Goal: Use online tool/utility: Utilize a website feature to perform a specific function

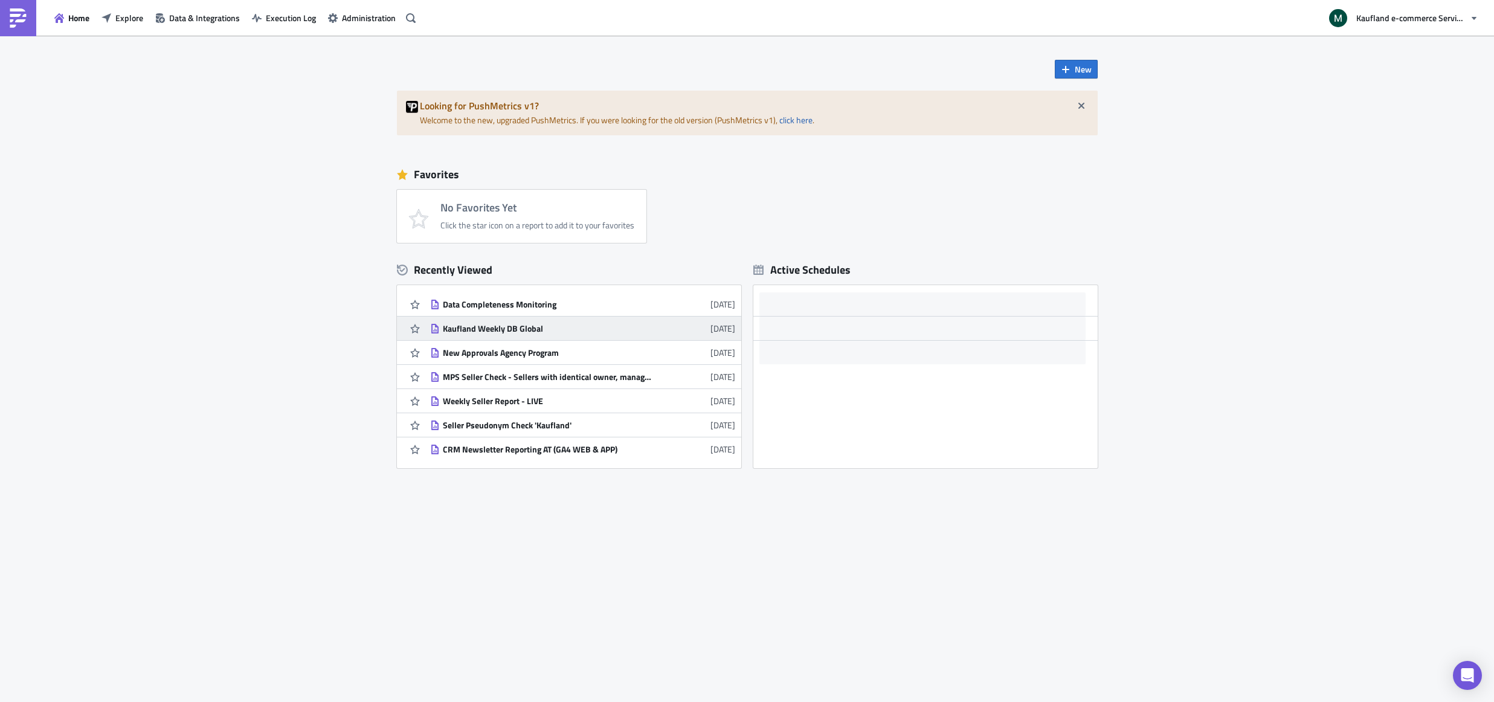
click at [485, 326] on div "Kaufland Weekly DB Global" at bounding box center [548, 328] width 211 height 11
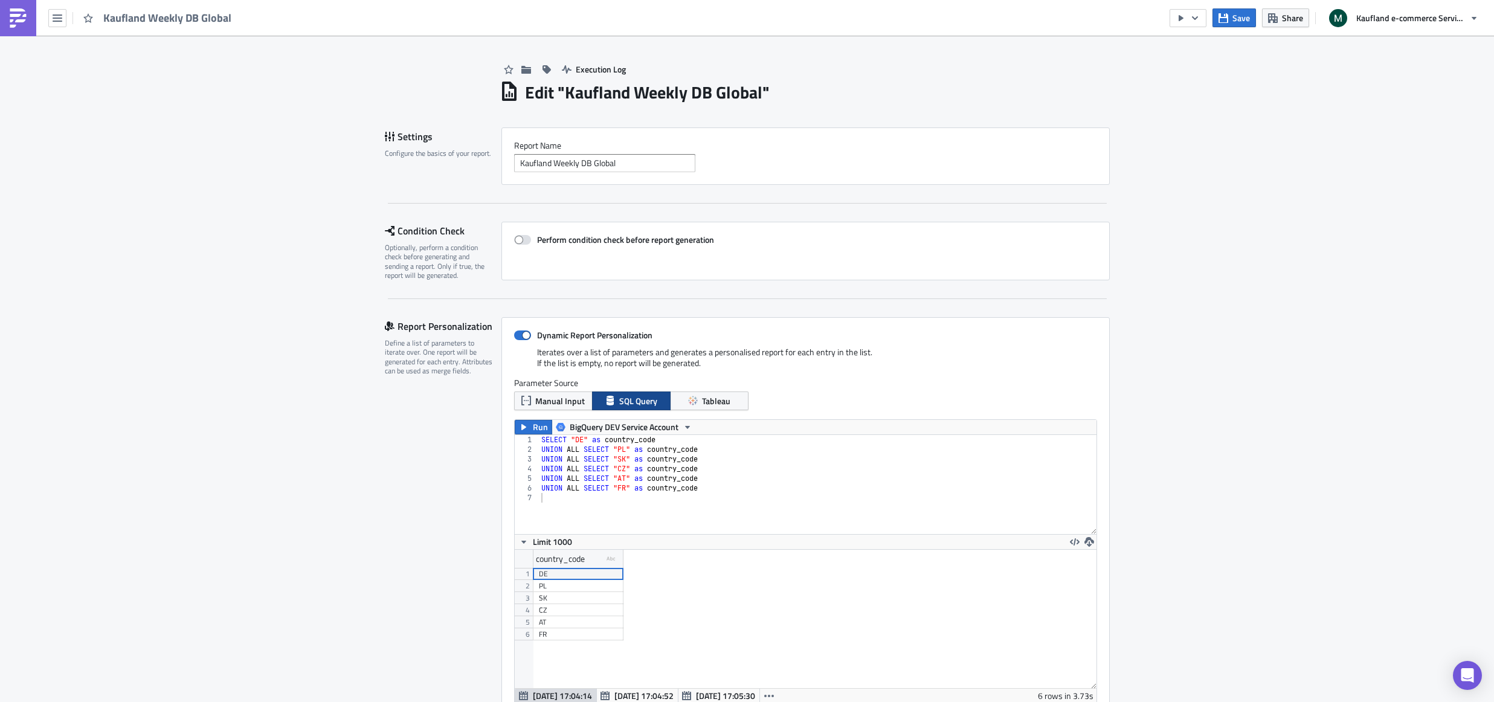
scroll to position [138, 582]
click at [721, 490] on div "SELECT "DE" as country_code UNION ALL SELECT "PL" as country_code UNION ALL SEL…" at bounding box center [818, 494] width 558 height 118
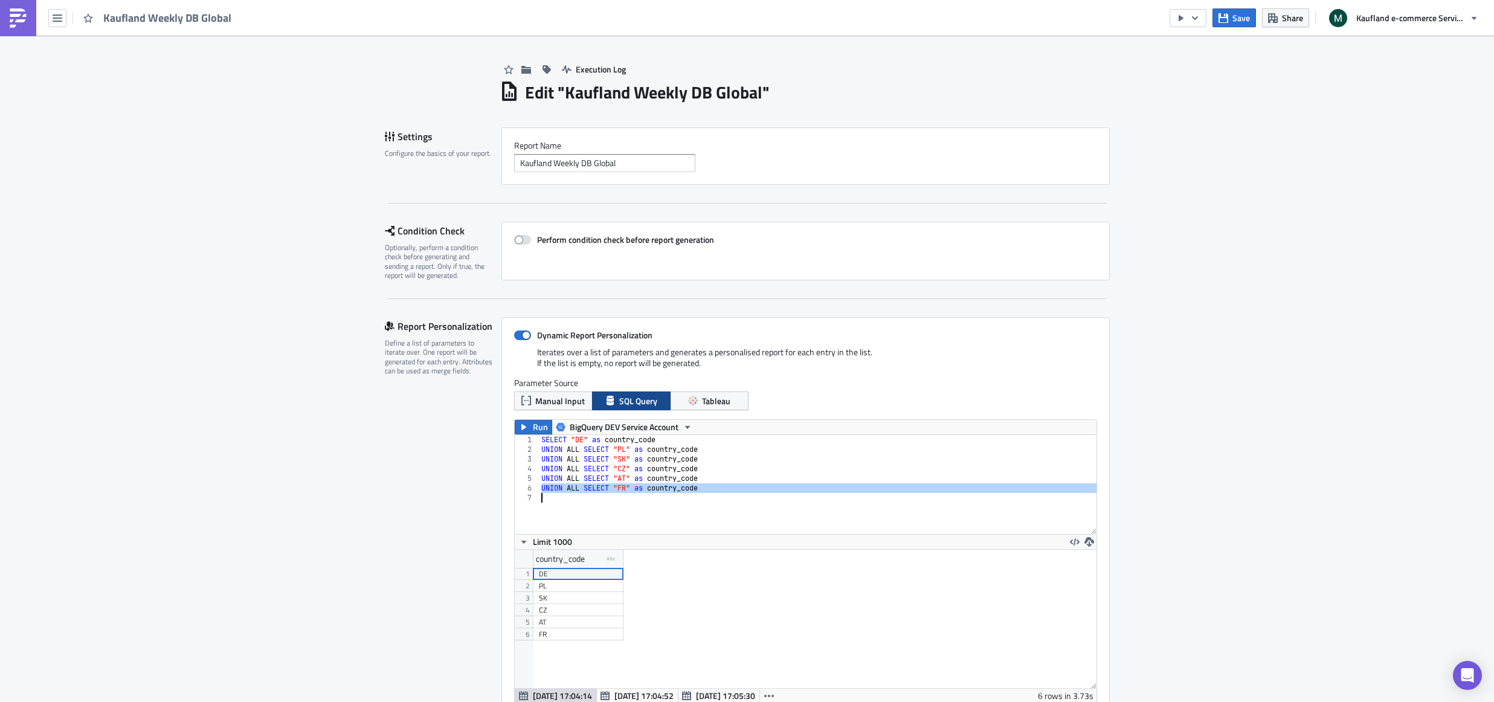
click at [721, 490] on div "SELECT "DE" as country_code UNION ALL SELECT "PL" as country_code UNION ALL SEL…" at bounding box center [818, 494] width 558 height 118
type textarea "UNION ALL SELECT "FR" as country_code"
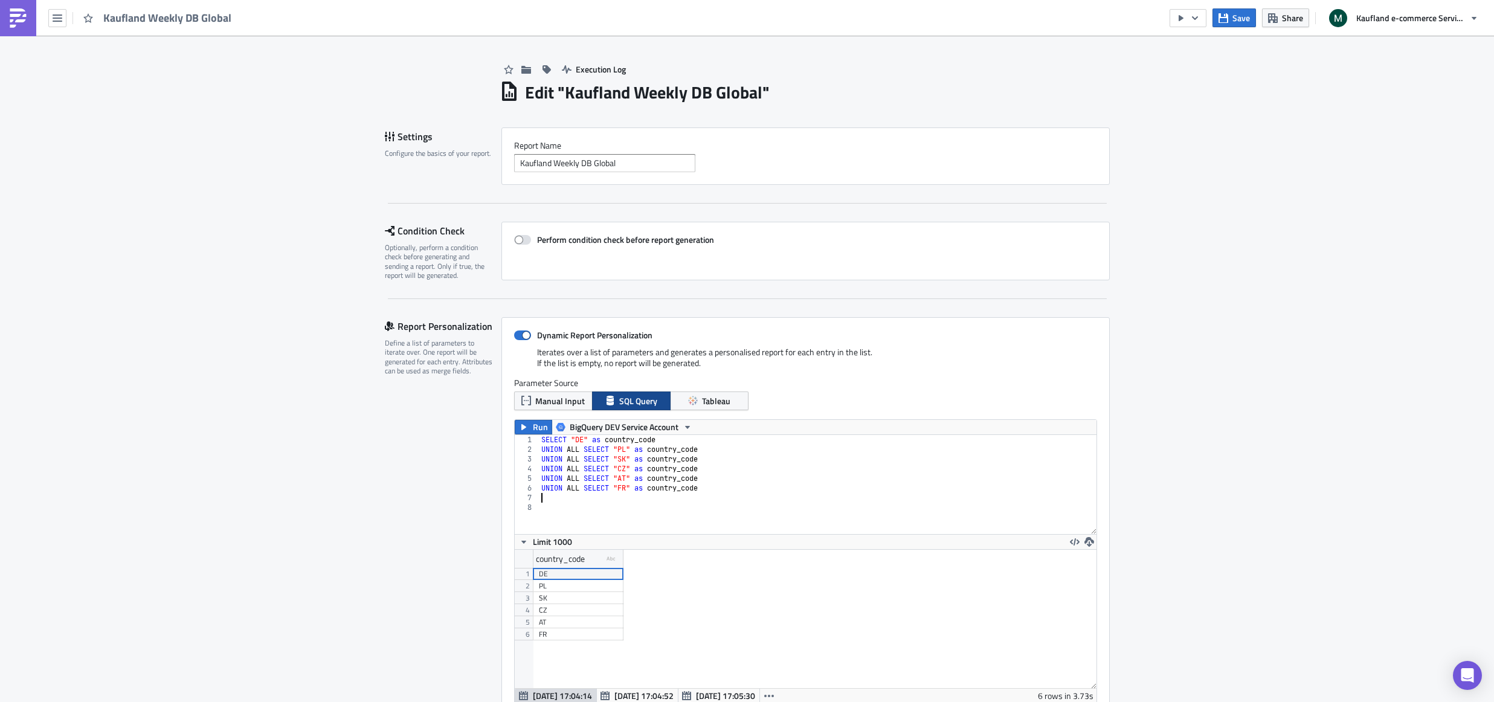
paste textarea "UNION ALL SELECT "FR" as country_code"
click at [626, 495] on div "SELECT "DE" as country_code UNION ALL SELECT "PL" as country_code UNION ALL SEL…" at bounding box center [818, 494] width 558 height 118
type textarea "UNION ALL SELECT "IT" as country_code"
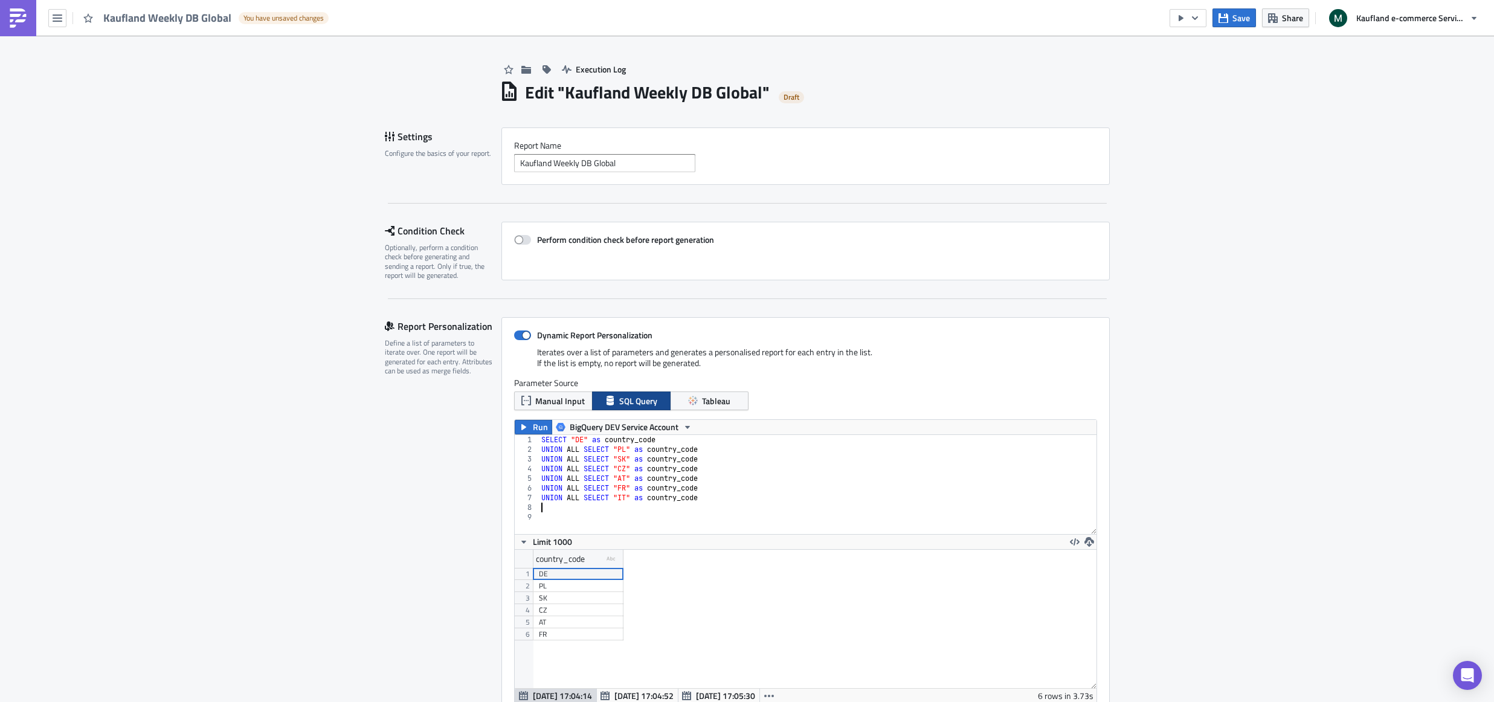
click at [772, 507] on div "SELECT "DE" as country_code UNION ALL SELECT "PL" as country_code UNION ALL SEL…" at bounding box center [818, 494] width 558 height 118
click at [532, 425] on button "Run" at bounding box center [533, 427] width 37 height 14
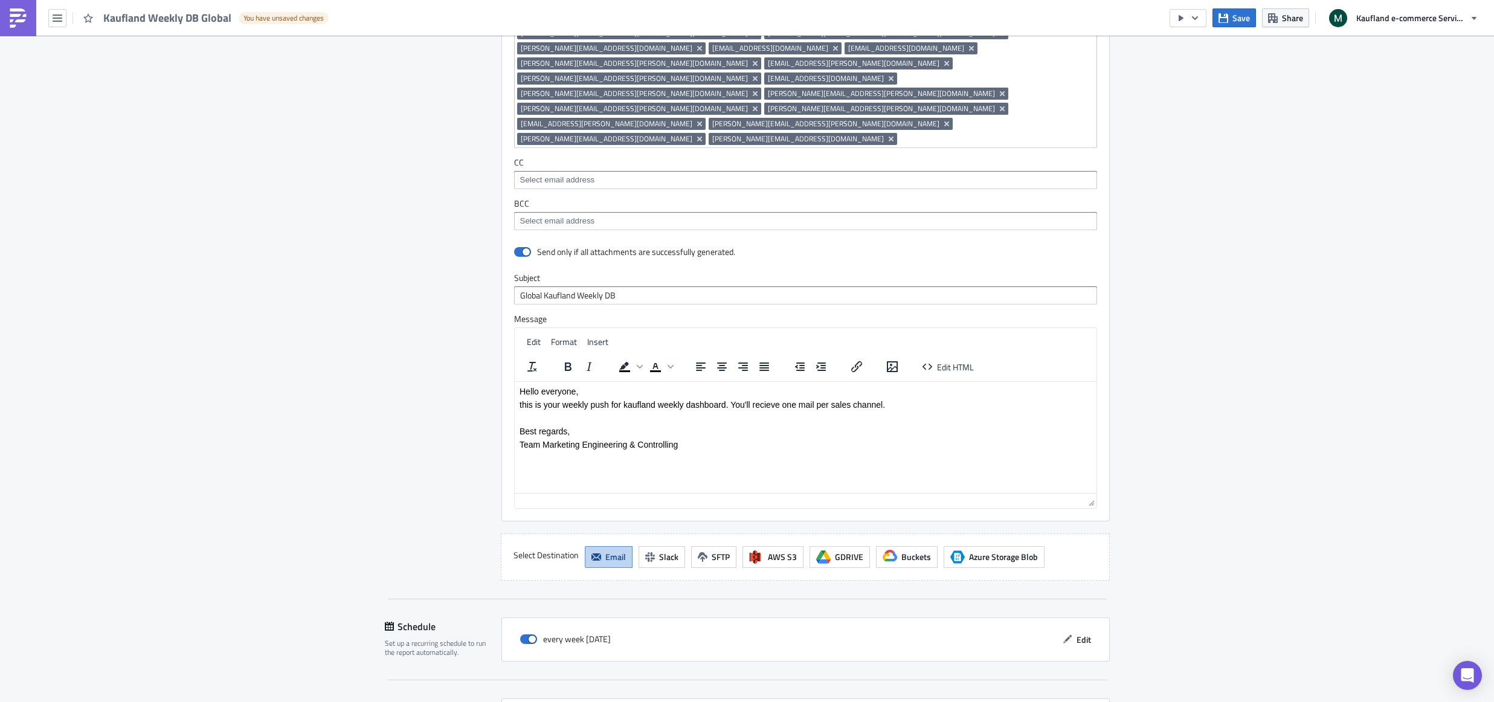
scroll to position [1434, 0]
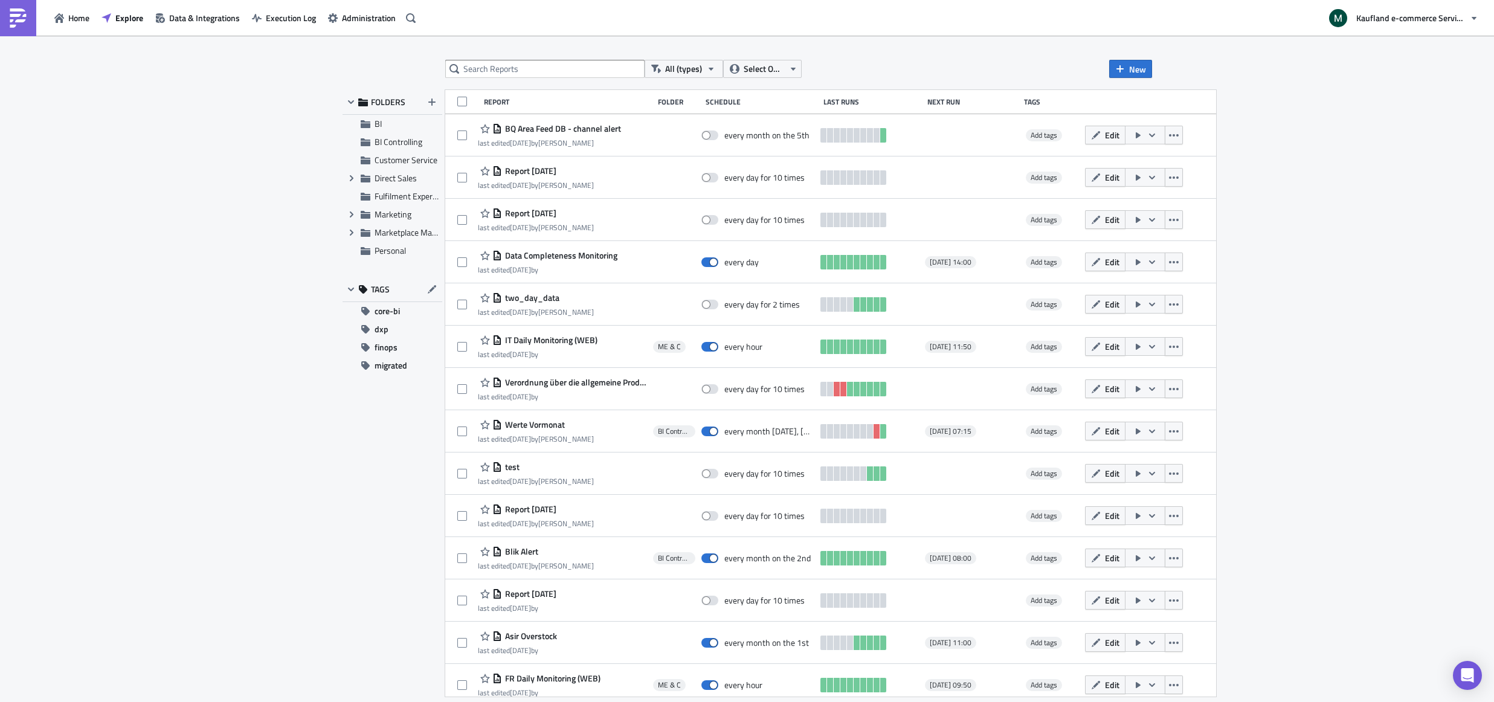
click at [324, 347] on div "All (types) Select Owner New FOLDERS BI BI Controlling Customer Service Expand …" at bounding box center [747, 370] width 1494 height 668
